Goal: Navigation & Orientation: Find specific page/section

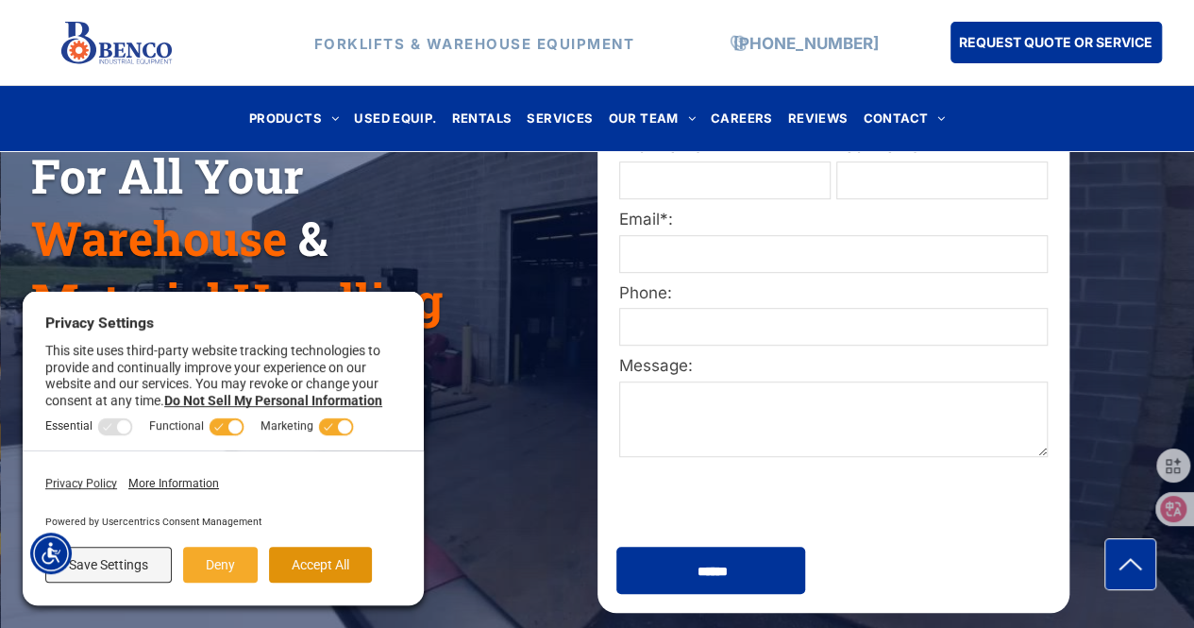
click at [325, 559] on button "Accept All" at bounding box center [320, 564] width 103 height 36
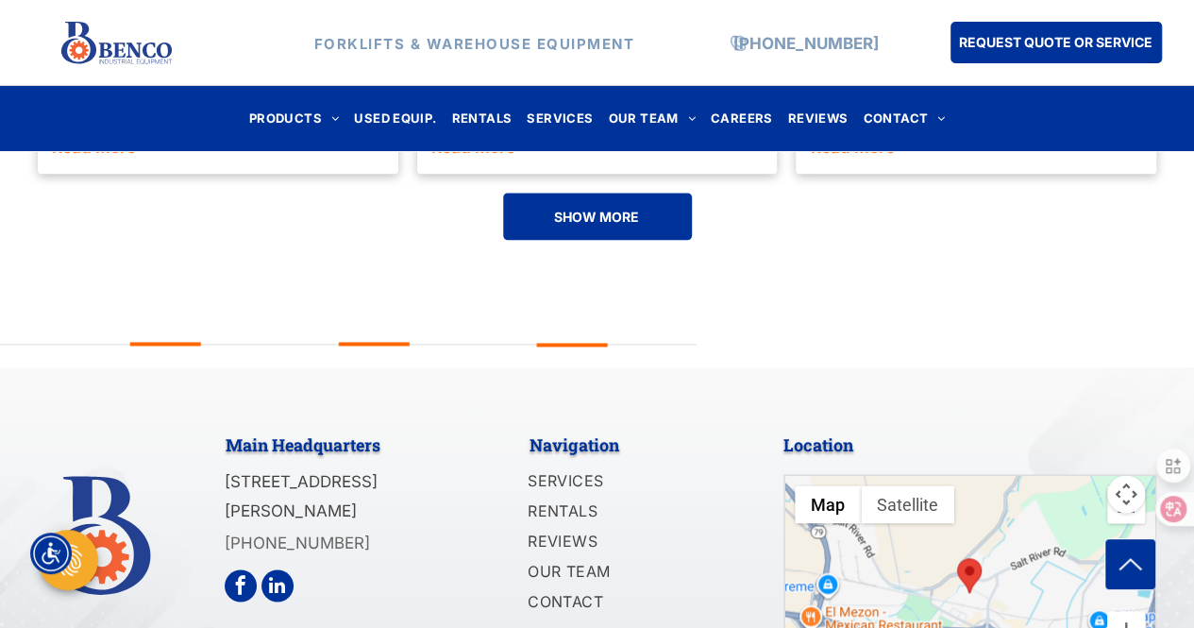
scroll to position [4771, 0]
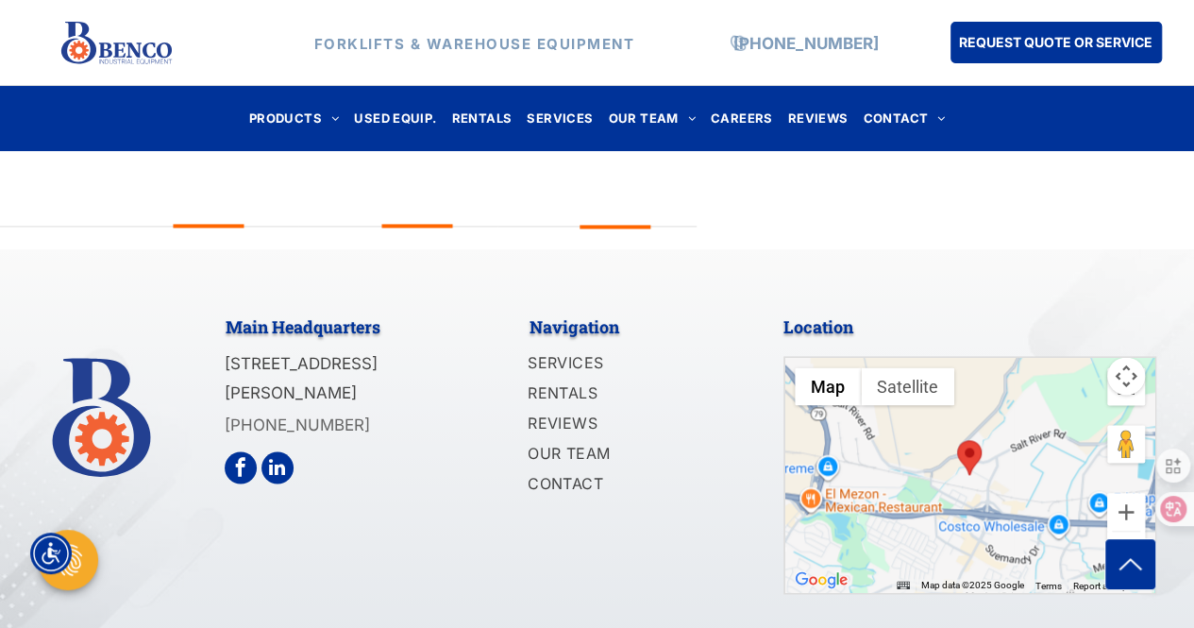
click at [1125, 357] on button "Map camera controls" at bounding box center [1126, 376] width 38 height 38
click at [1129, 499] on div at bounding box center [1161, 509] width 66 height 34
click at [1123, 531] on button "Zoom out" at bounding box center [1126, 550] width 38 height 38
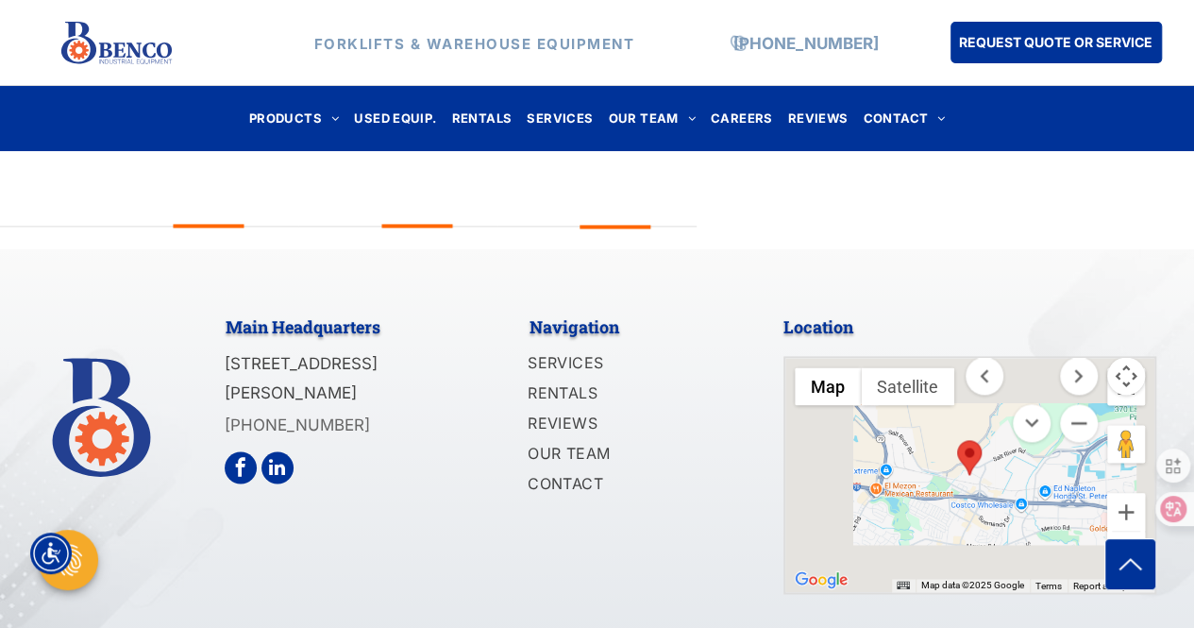
click at [1123, 531] on button "Zoom out" at bounding box center [1126, 550] width 38 height 38
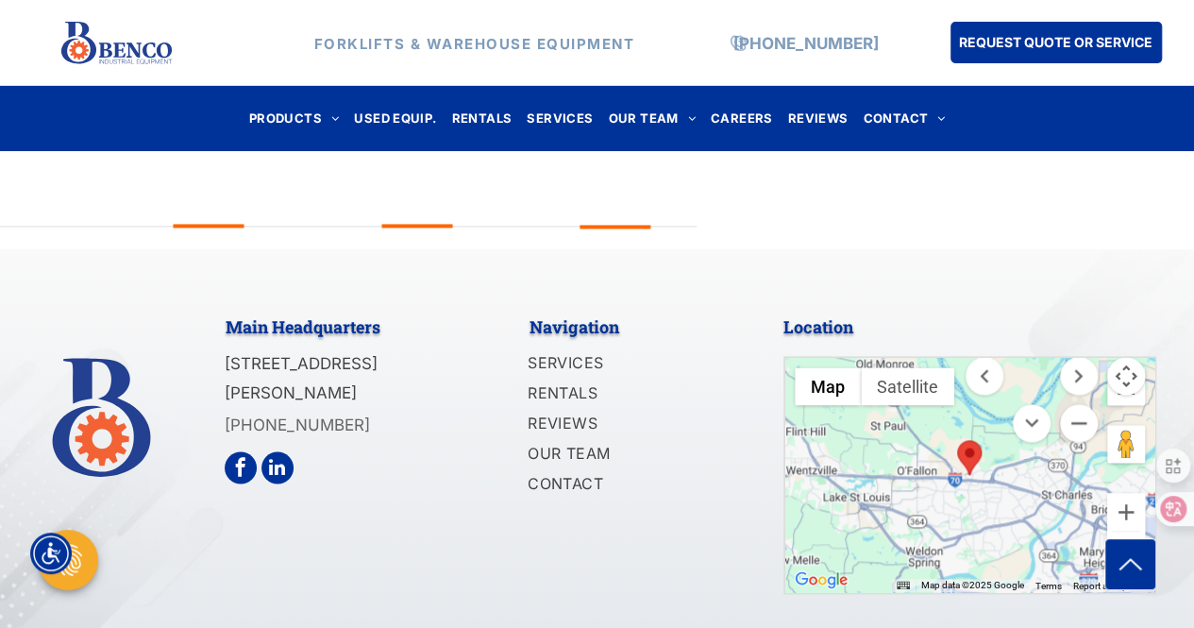
click at [1123, 531] on button "Zoom out" at bounding box center [1126, 550] width 38 height 38
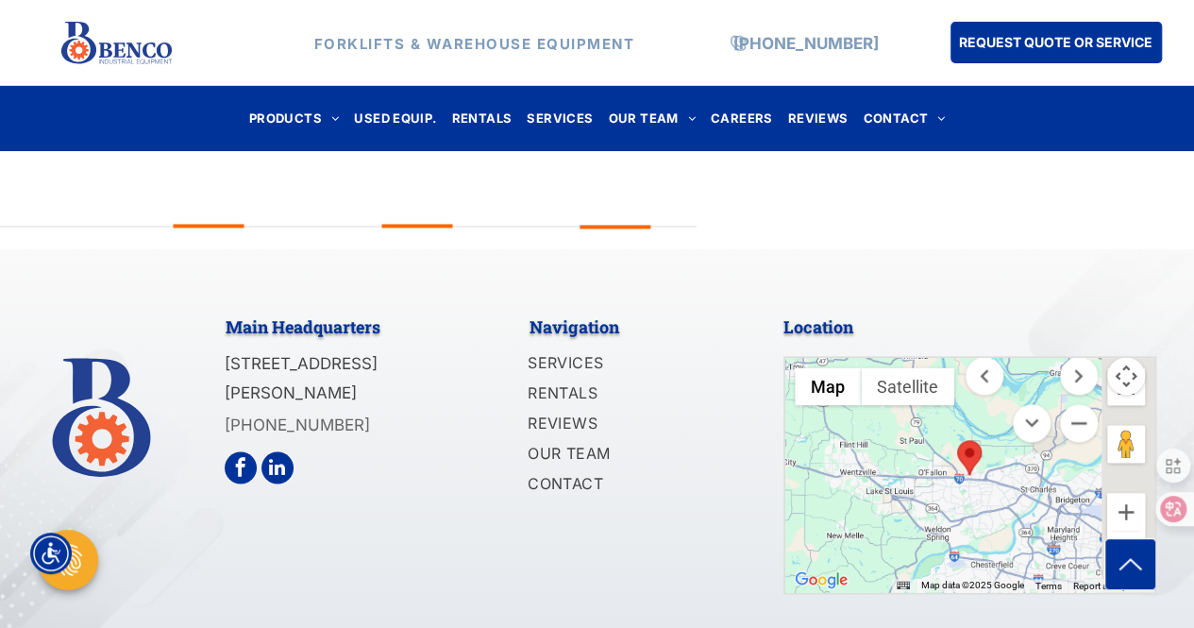
click at [1123, 531] on button "Zoom out" at bounding box center [1126, 550] width 38 height 38
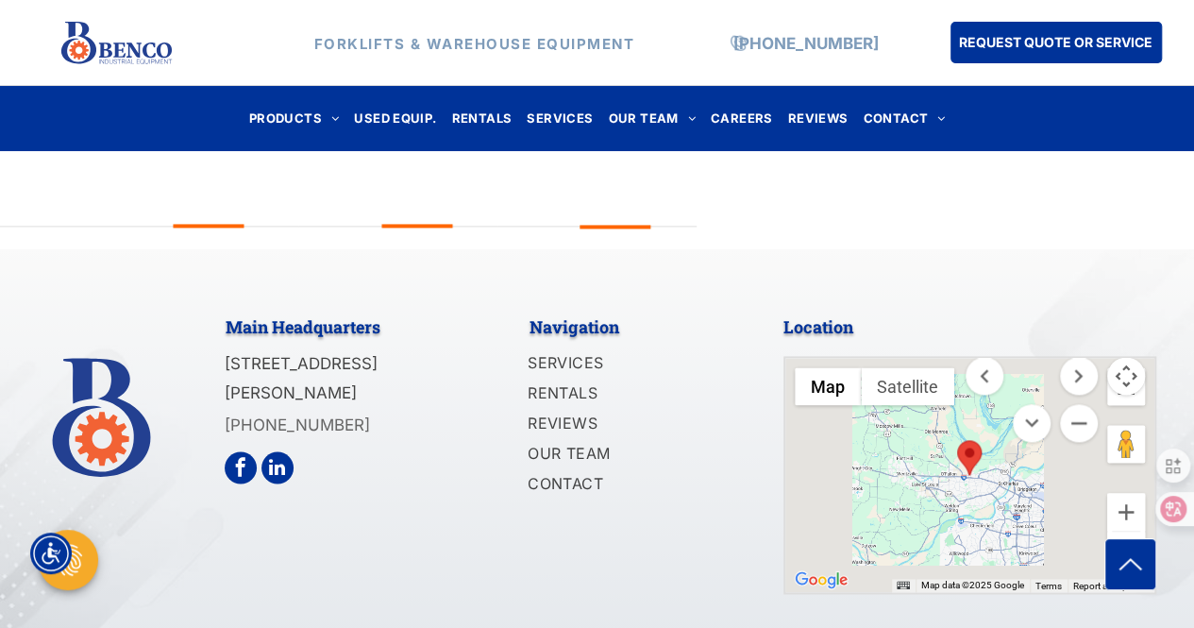
click at [1123, 531] on button "Zoom out" at bounding box center [1126, 550] width 38 height 38
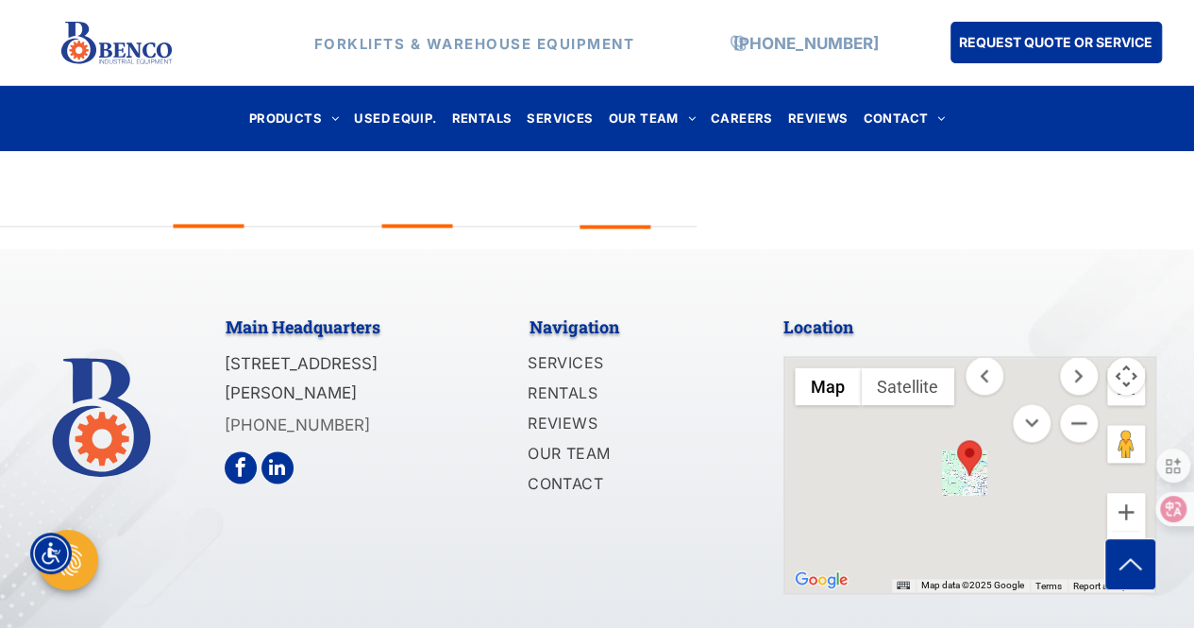
click at [1123, 531] on button "Zoom out" at bounding box center [1126, 550] width 38 height 38
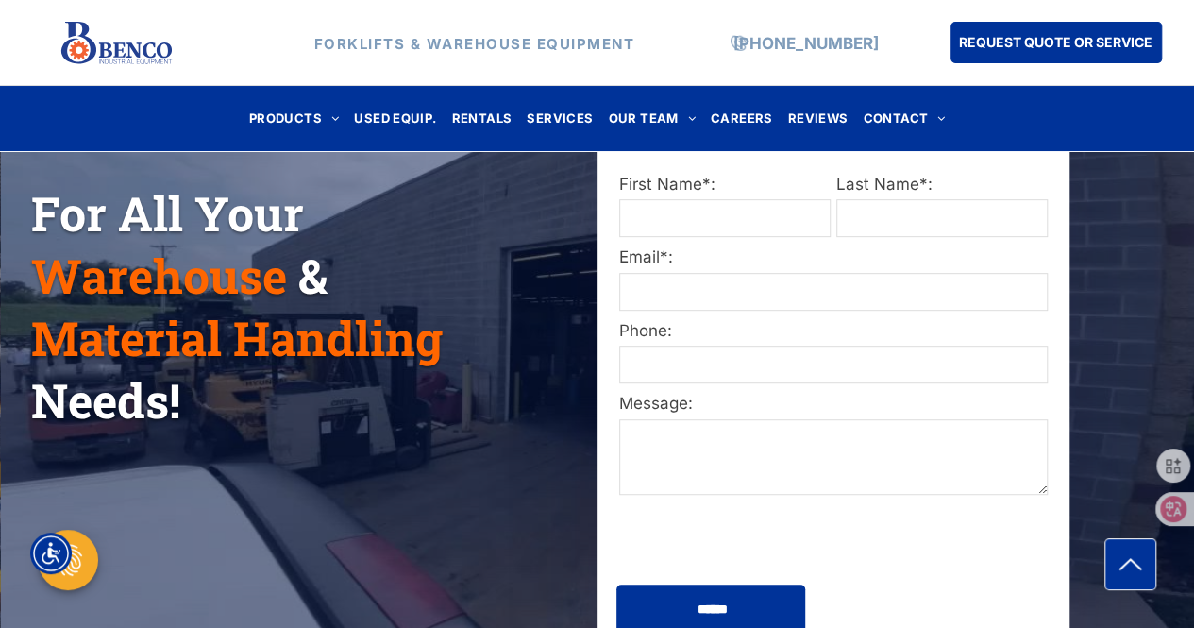
scroll to position [377, 0]
